Goal: Task Accomplishment & Management: Manage account settings

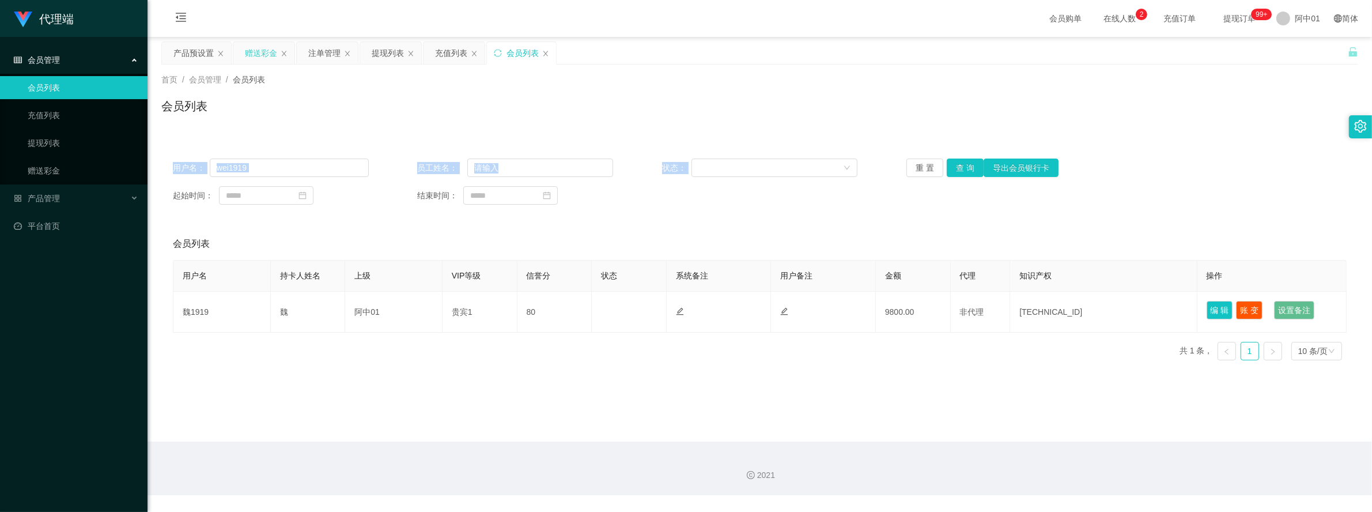
click at [266, 52] on div "赠送彩金" at bounding box center [261, 53] width 32 height 22
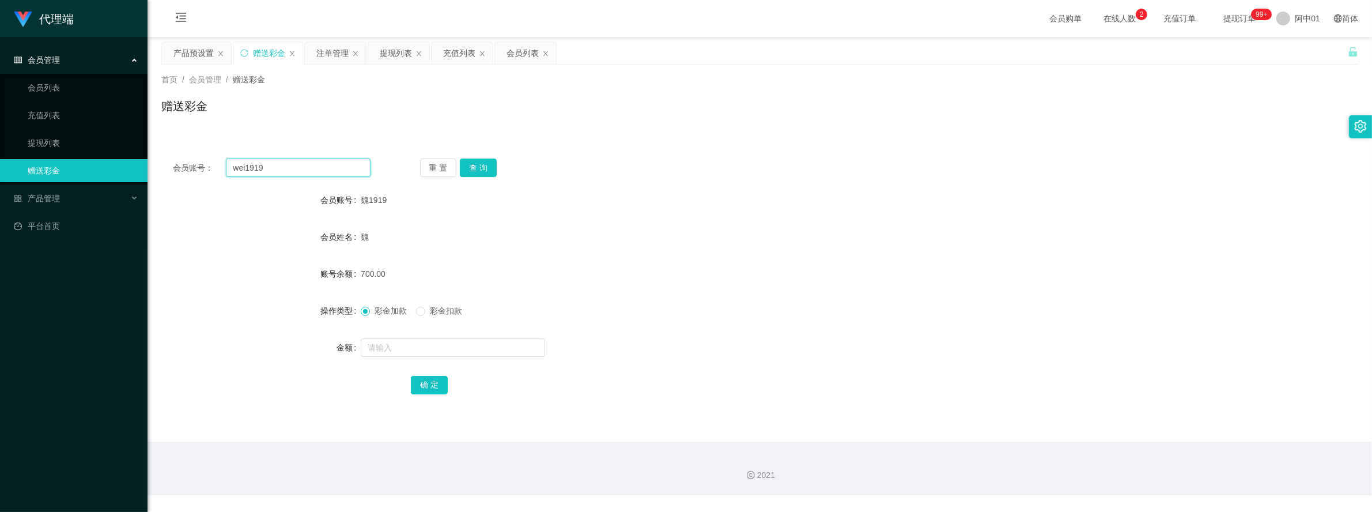
drag, startPoint x: 284, startPoint y: 166, endPoint x: 177, endPoint y: 166, distance: 107.2
click at [177, 166] on div "会员账号： wei1919" at bounding box center [272, 167] width 198 height 18
paste input "ying122"
type input "ying122"
click at [464, 163] on button "查 询" at bounding box center [478, 167] width 37 height 18
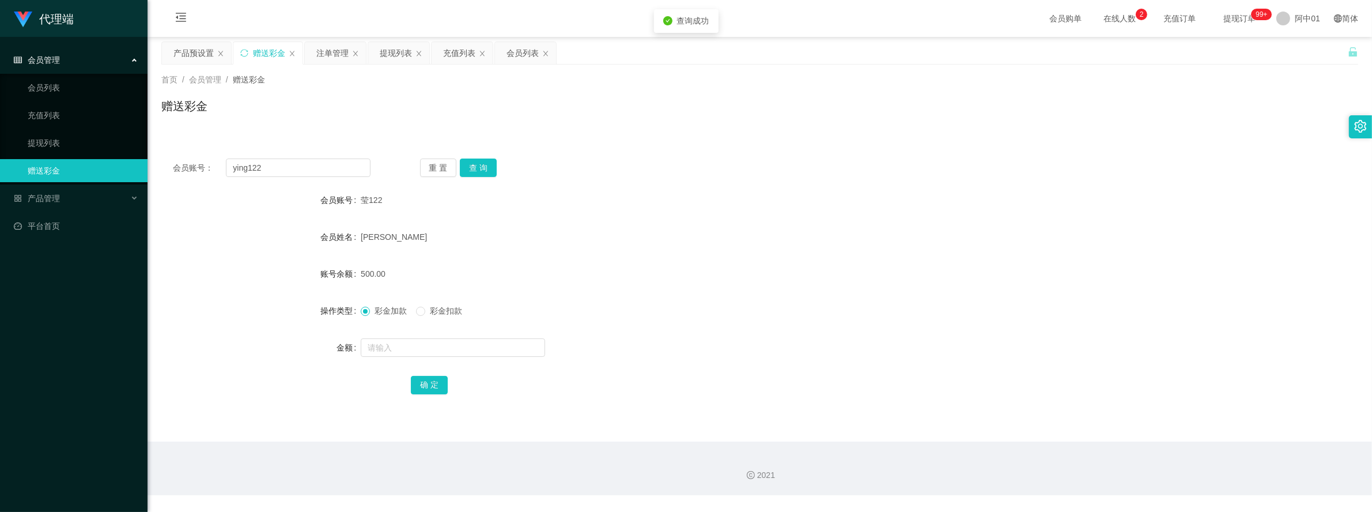
drag, startPoint x: 689, startPoint y: 182, endPoint x: 952, endPoint y: 85, distance: 280.1
click at [696, 180] on div "会员账号： ying122 重 置 查 询 会员账号 [PERSON_NAME]122 会员姓名 [PERSON_NAME] 账号余额 500.00 操作类型…" at bounding box center [759, 284] width 1197 height 274
click at [202, 48] on div "产品预设置" at bounding box center [193, 53] width 40 height 22
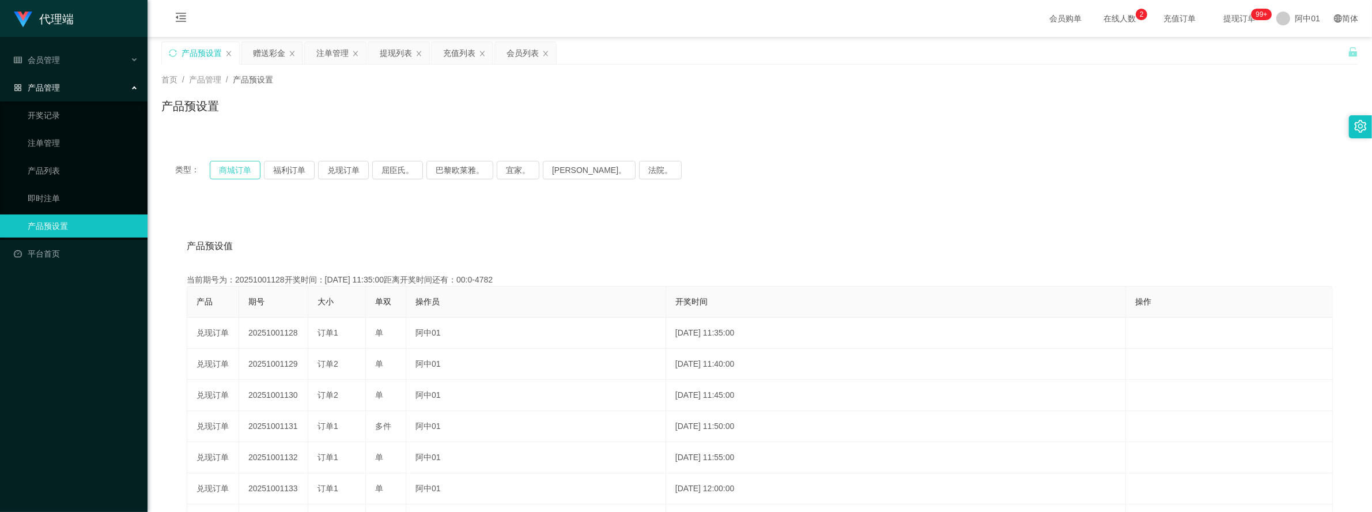
click at [218, 176] on button "商城订单" at bounding box center [235, 170] width 51 height 18
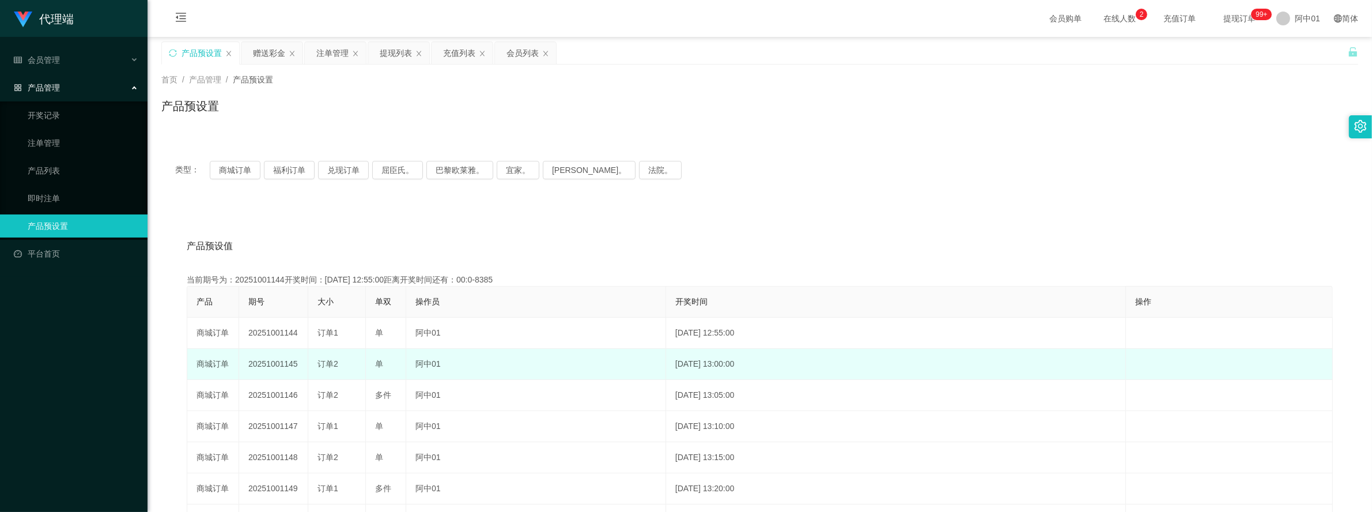
click at [283, 364] on td "20251001145" at bounding box center [273, 364] width 69 height 31
click at [283, 363] on td "20251001145" at bounding box center [273, 364] width 69 height 31
copy td "20251001145"
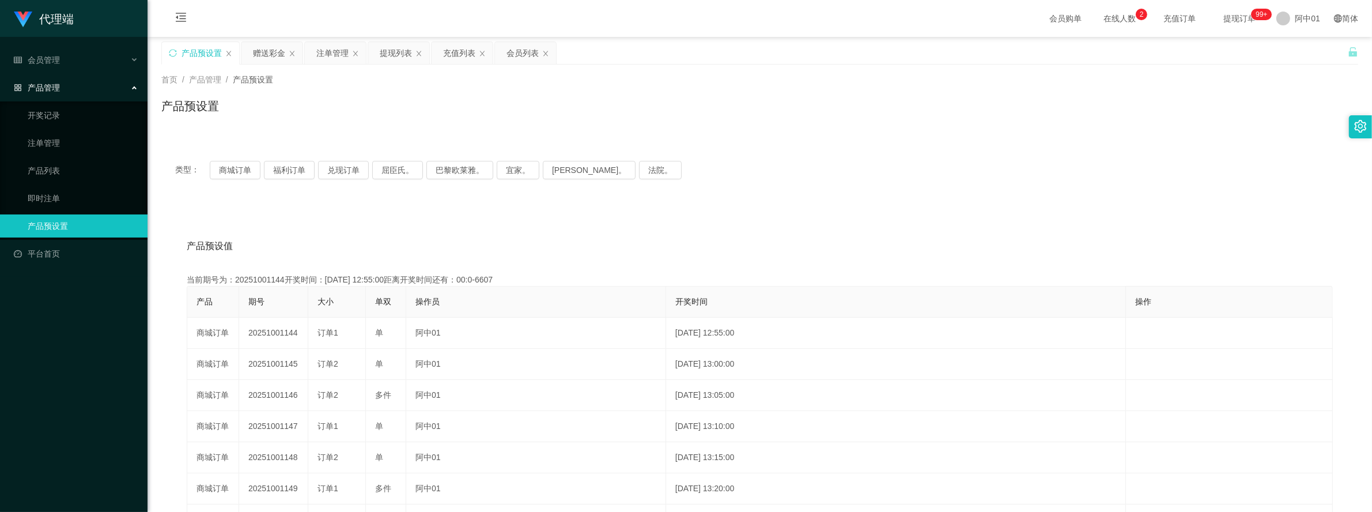
click at [249, 160] on div "类型： 商城订单 福利订单 兑现订单 屈臣氏。 巴黎欧莱雅。 宜家。 [PERSON_NAME]。 法院。" at bounding box center [759, 170] width 1197 height 46
drag, startPoint x: 249, startPoint y: 160, endPoint x: 484, endPoint y: 251, distance: 252.4
click at [484, 251] on div "产品预设值 添加期号" at bounding box center [760, 246] width 1146 height 32
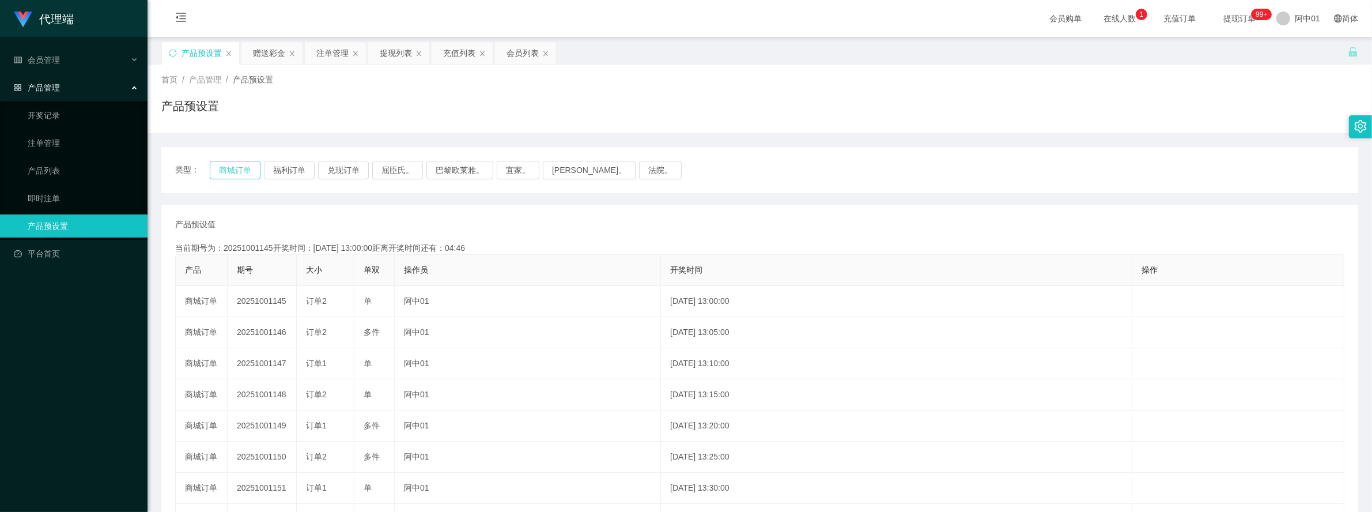
click at [222, 173] on button "商城订单" at bounding box center [235, 170] width 51 height 18
click at [237, 160] on div "类型： 商城订单 福利订单 兑现订单 屈臣氏。 巴黎欧莱雅。 宜家。 [PERSON_NAME]。 法院。" at bounding box center [759, 170] width 1197 height 46
drag, startPoint x: 237, startPoint y: 160, endPoint x: 235, endPoint y: 167, distance: 7.8
click at [235, 167] on div "类型： 商城订单 福利订单 兑现订单 屈臣氏。 巴黎欧莱雅。 宜家。 [PERSON_NAME]。 法院。" at bounding box center [759, 170] width 1197 height 46
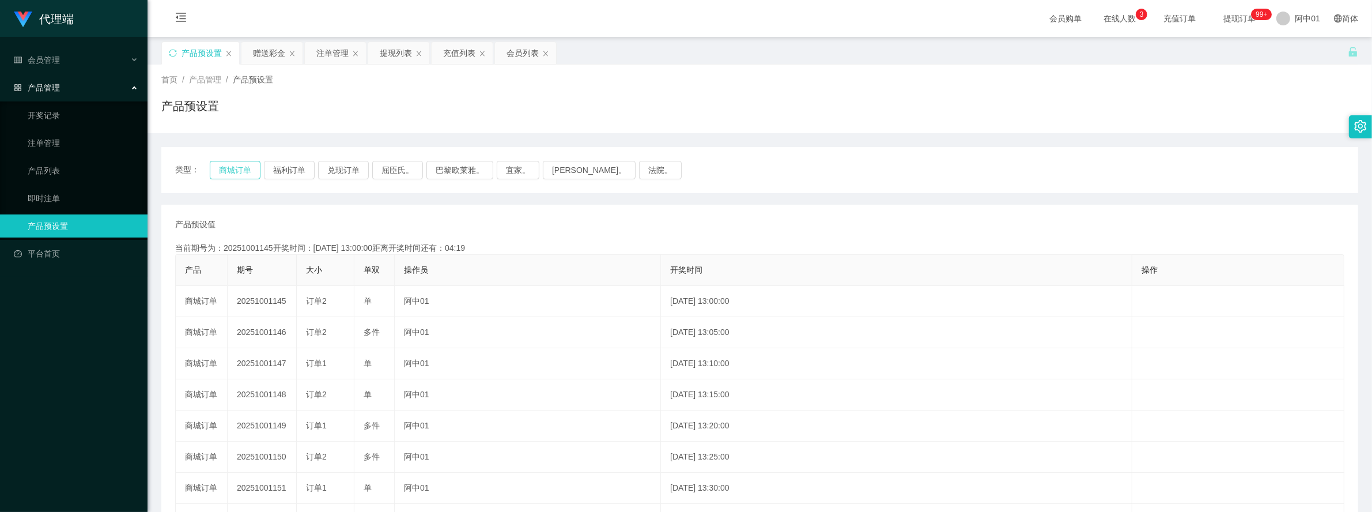
drag, startPoint x: 235, startPoint y: 167, endPoint x: 235, endPoint y: 173, distance: 6.4
click at [235, 183] on div "类型： 商城订单 福利订单 兑现订单 屈臣氏。 巴黎欧莱雅。 宜家。 [PERSON_NAME]。 法院。" at bounding box center [759, 170] width 1197 height 46
click at [235, 173] on button "商城订单" at bounding box center [235, 170] width 51 height 18
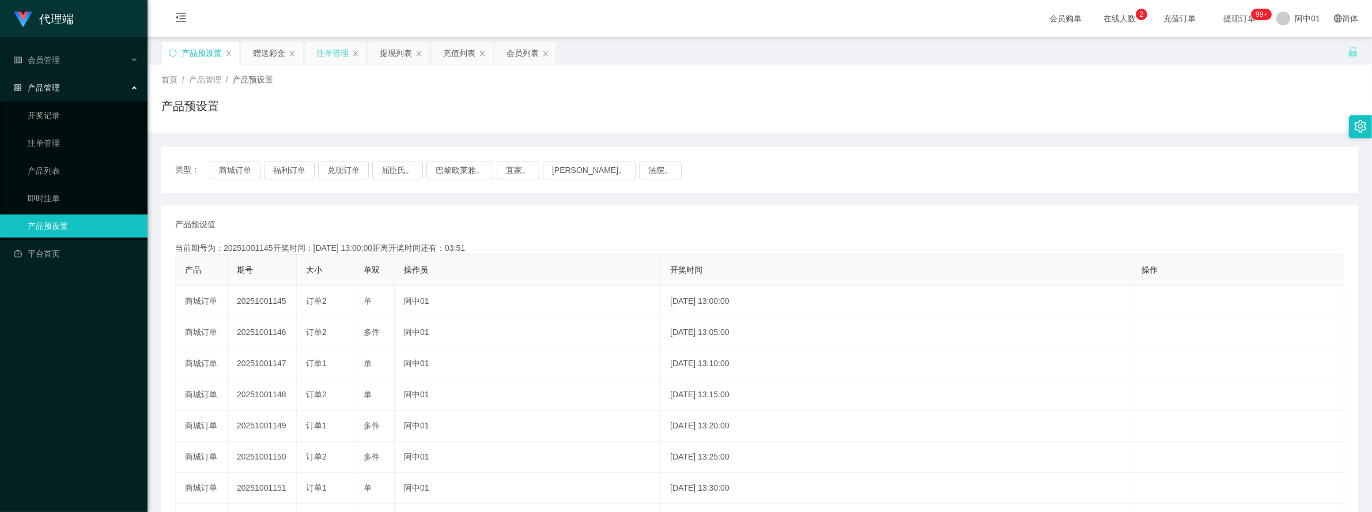
click at [326, 51] on div "注单管理" at bounding box center [332, 53] width 32 height 22
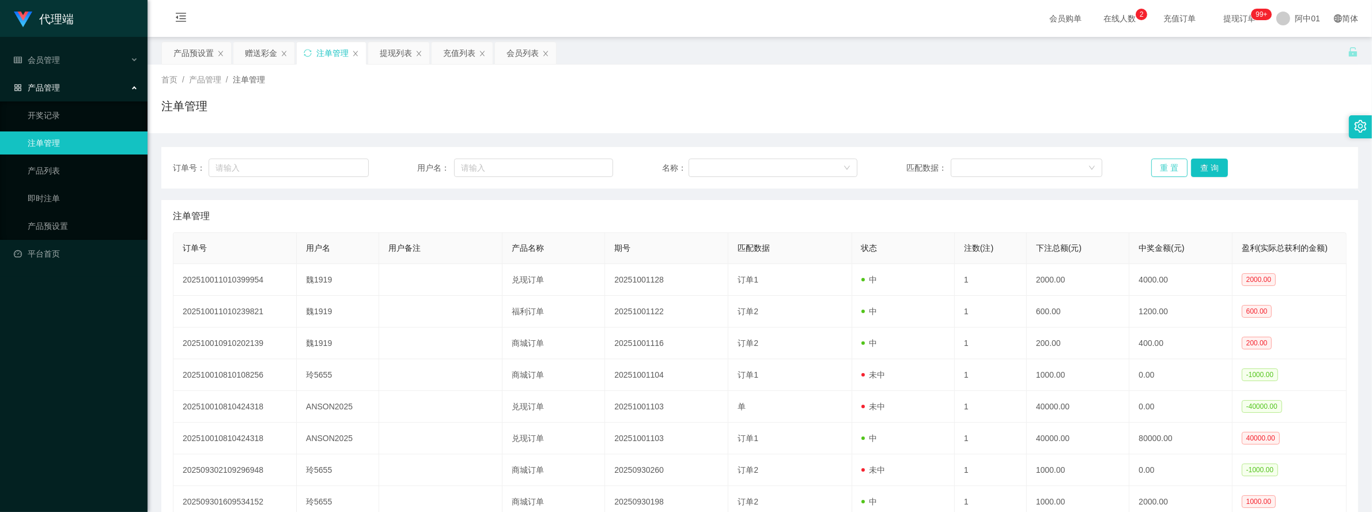
drag, startPoint x: 1145, startPoint y: 163, endPoint x: 1156, endPoint y: 167, distance: 11.1
click at [1151, 164] on button "重 置" at bounding box center [1169, 167] width 37 height 18
click at [1156, 167] on button "重 置" at bounding box center [1169, 167] width 37 height 18
click at [1160, 177] on div "订单号： 用户名： 名称： 匹配数据： 重 置 查 询" at bounding box center [759, 167] width 1197 height 41
click at [1161, 172] on div "订单号： 用户名： 名称： 匹配数据： 重 置 查 询" at bounding box center [759, 167] width 1197 height 41
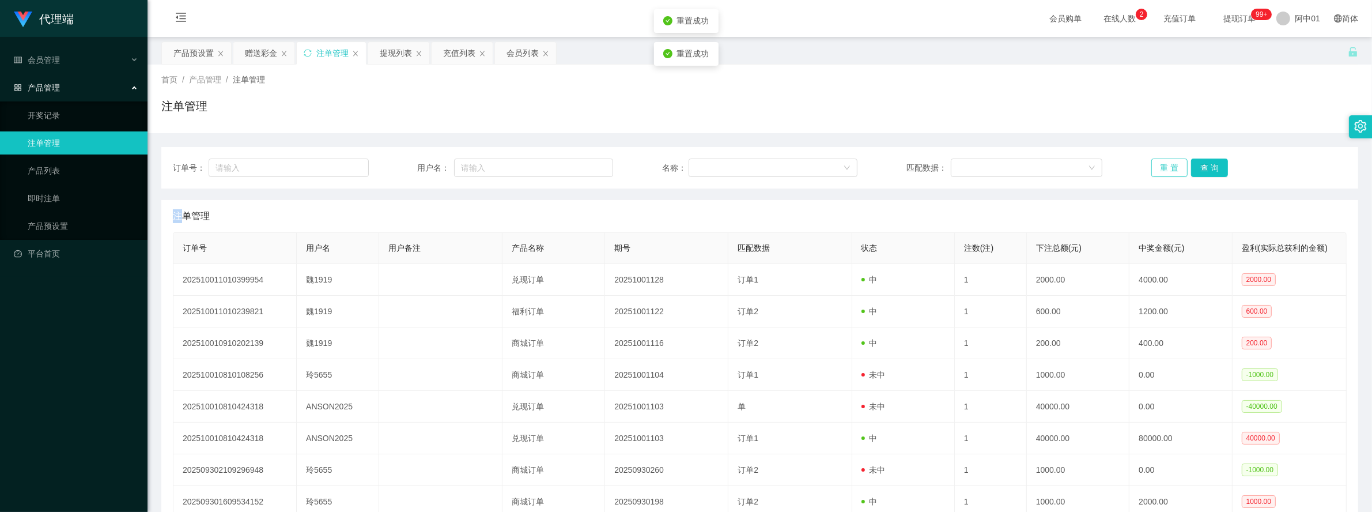
click at [1161, 171] on button "重 置" at bounding box center [1169, 167] width 37 height 18
click at [1177, 168] on button "重 置" at bounding box center [1169, 167] width 37 height 18
click at [1157, 165] on button "重 置" at bounding box center [1169, 167] width 37 height 18
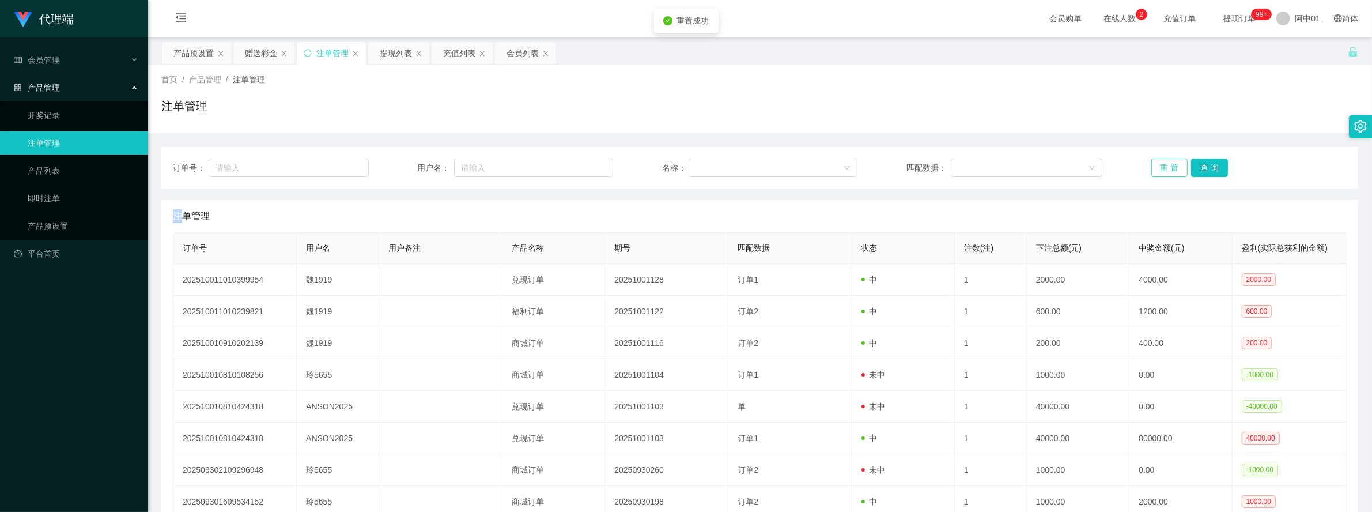
click at [1157, 165] on button "重 置" at bounding box center [1169, 167] width 37 height 18
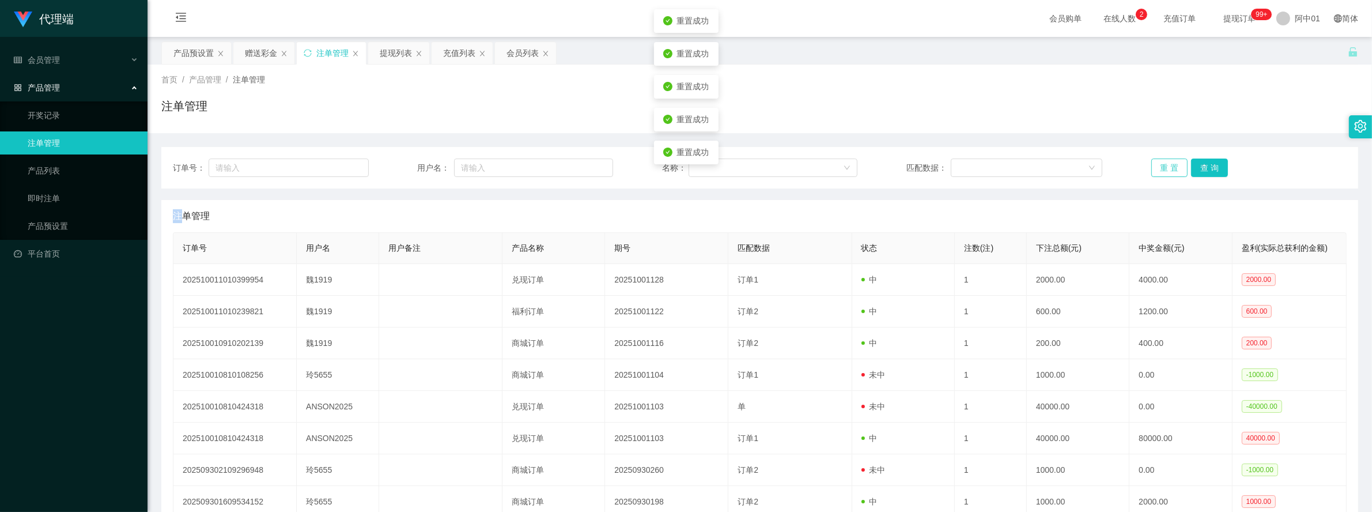
click at [1157, 165] on button "重 置" at bounding box center [1169, 167] width 37 height 18
click at [1151, 167] on button "重 置" at bounding box center [1169, 167] width 37 height 18
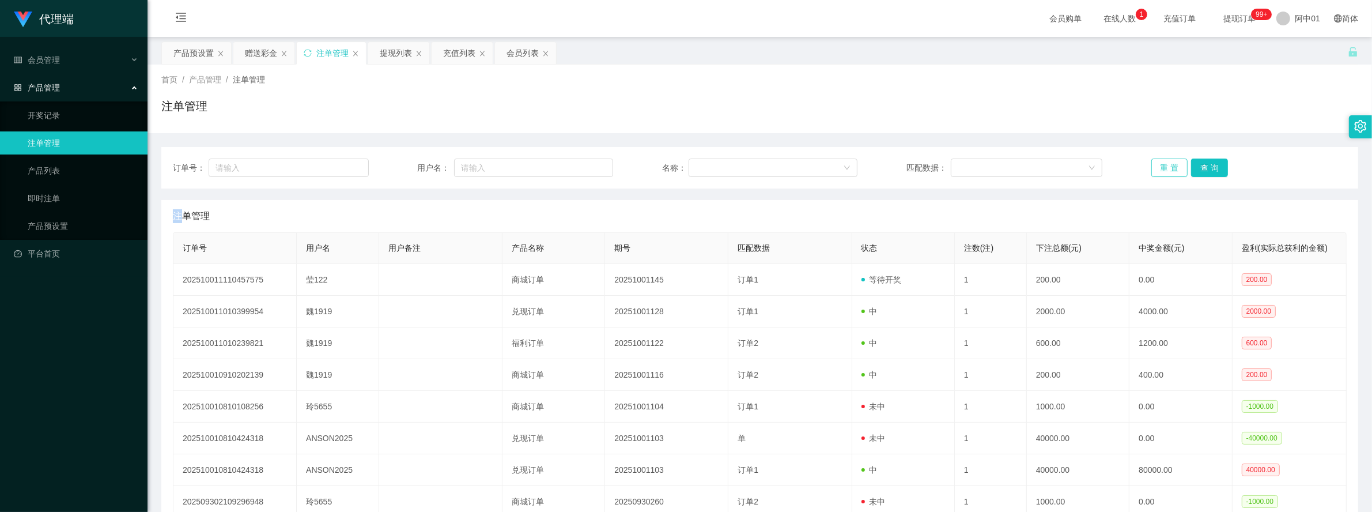
click at [1157, 161] on button "重 置" at bounding box center [1169, 167] width 37 height 18
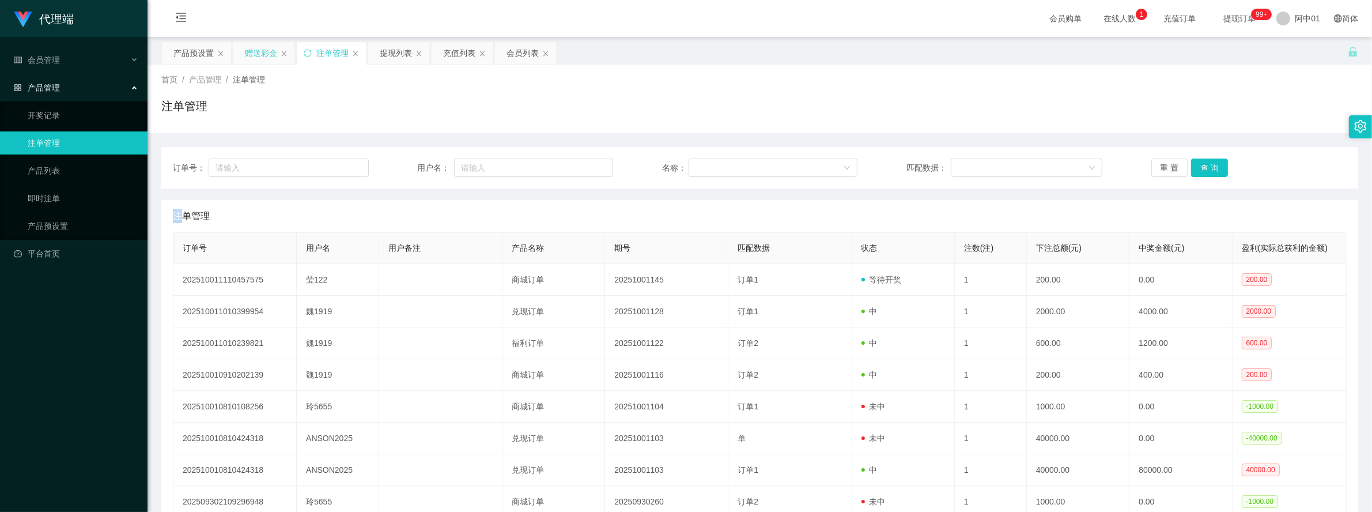
click at [251, 52] on div "赠送彩金" at bounding box center [261, 53] width 32 height 22
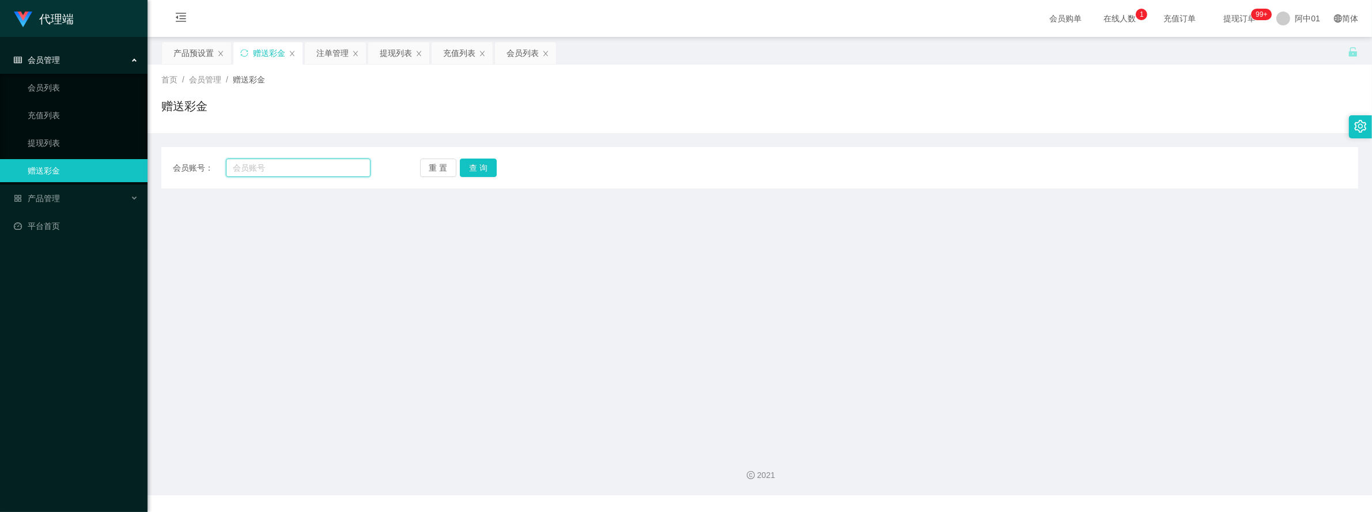
drag, startPoint x: 297, startPoint y: 167, endPoint x: 392, endPoint y: 176, distance: 95.5
click at [297, 168] on input "text" at bounding box center [298, 167] width 144 height 18
paste input "ying122"
type input "ying122"
click at [476, 167] on button "查 询" at bounding box center [478, 167] width 37 height 18
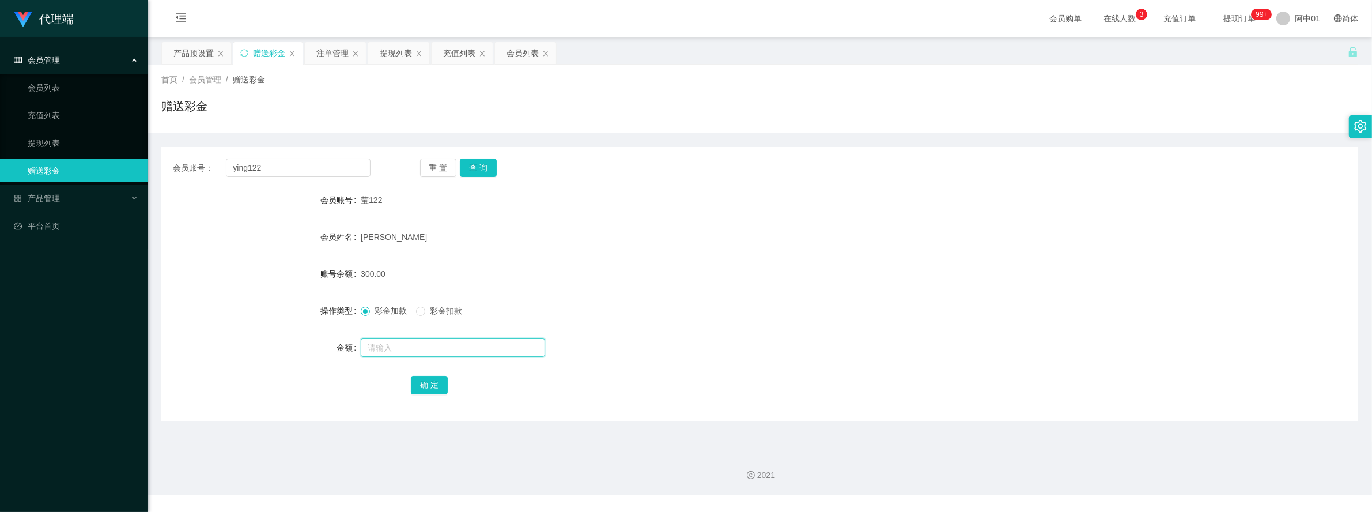
click at [409, 345] on input "text" at bounding box center [453, 347] width 184 height 18
type input "400"
click at [432, 381] on button "确 定" at bounding box center [429, 385] width 37 height 18
click at [690, 347] on div at bounding box center [710, 347] width 698 height 23
click at [487, 173] on button "查 询" at bounding box center [478, 167] width 37 height 18
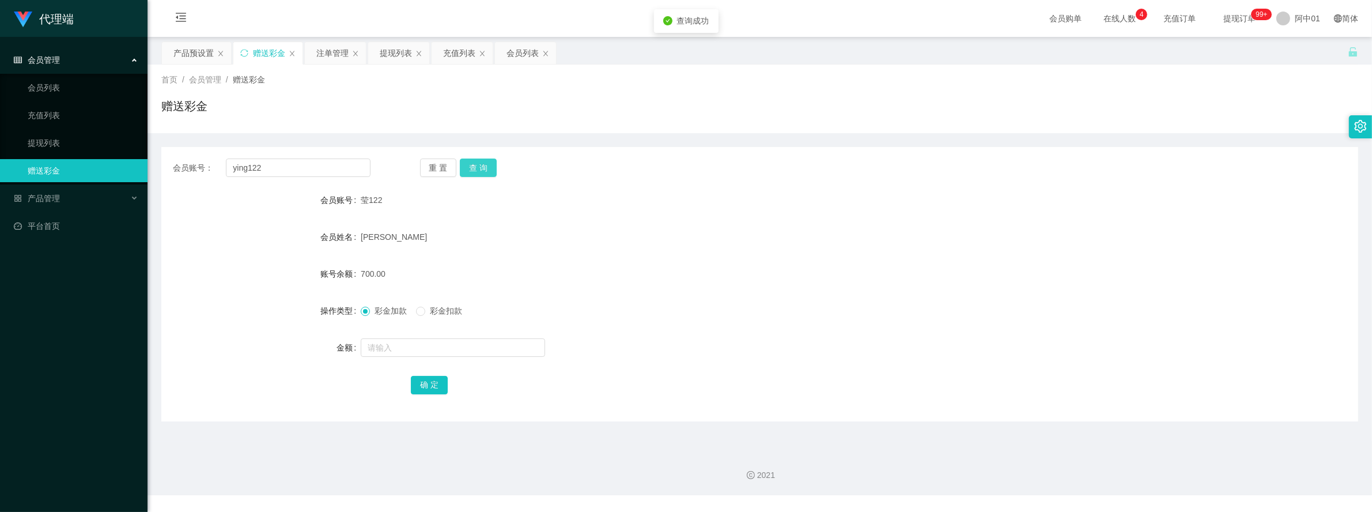
click at [487, 173] on button "查 询" at bounding box center [478, 167] width 37 height 18
click at [487, 173] on div "重 置 查 询" at bounding box center [519, 167] width 198 height 18
click at [330, 50] on div "注单管理" at bounding box center [332, 53] width 32 height 22
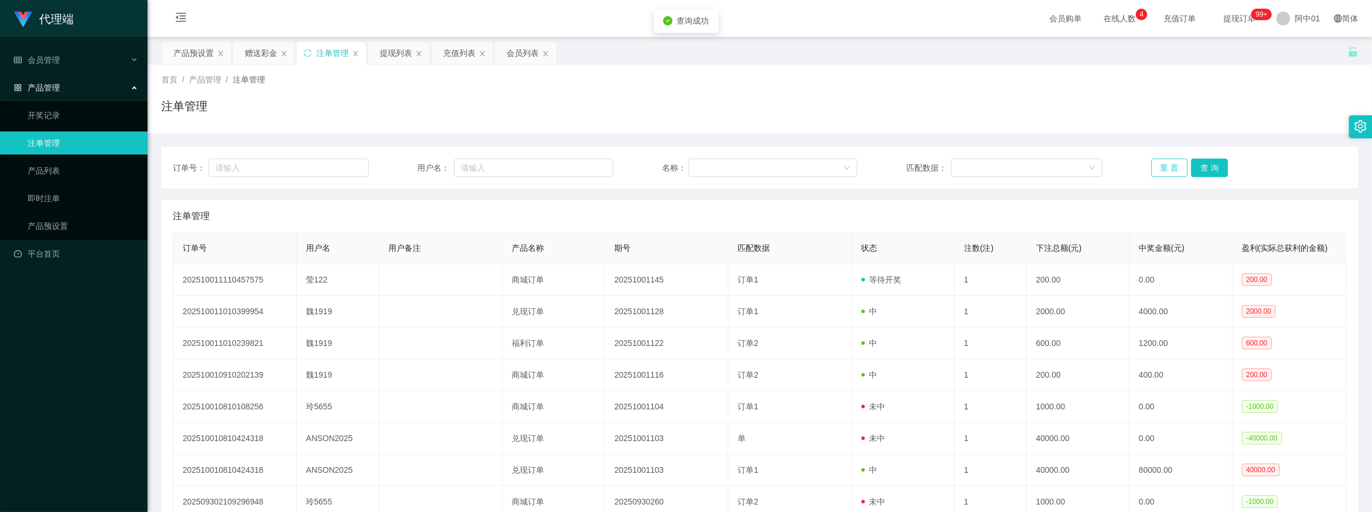
click at [1160, 174] on button "重 置" at bounding box center [1169, 167] width 37 height 18
click at [1139, 124] on div "注单管理" at bounding box center [759, 110] width 1197 height 27
